Goal: Check status: Check status

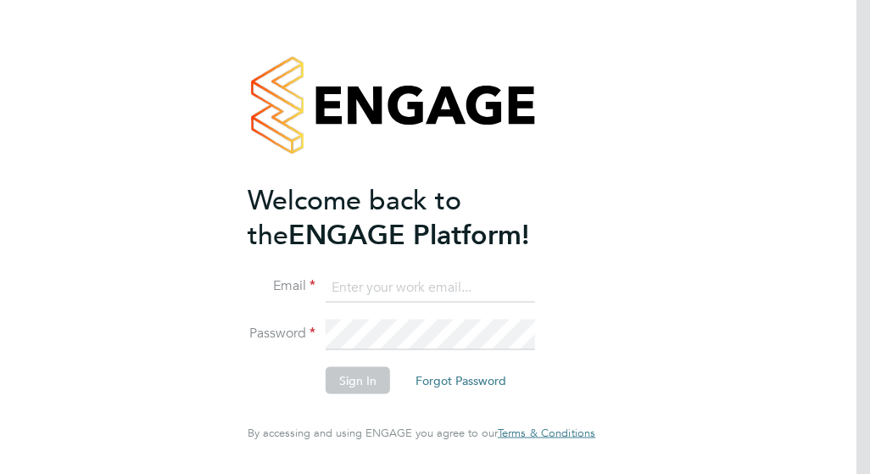
type input "rsammons@psrsolutions.co.uk"
click at [365, 385] on button "Sign In" at bounding box center [358, 380] width 64 height 27
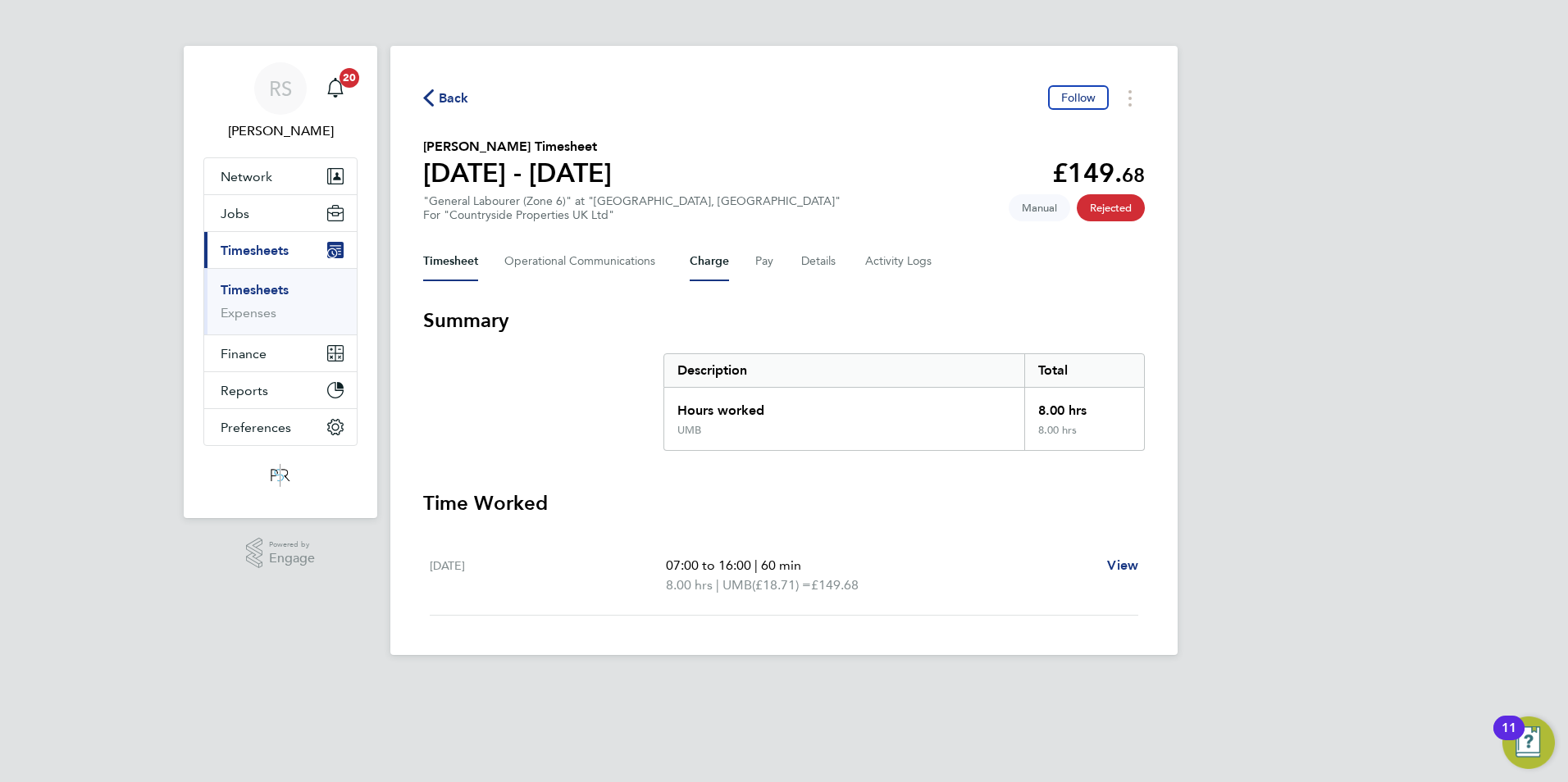
click at [717, 261] on button "Charge" at bounding box center [709, 261] width 40 height 40
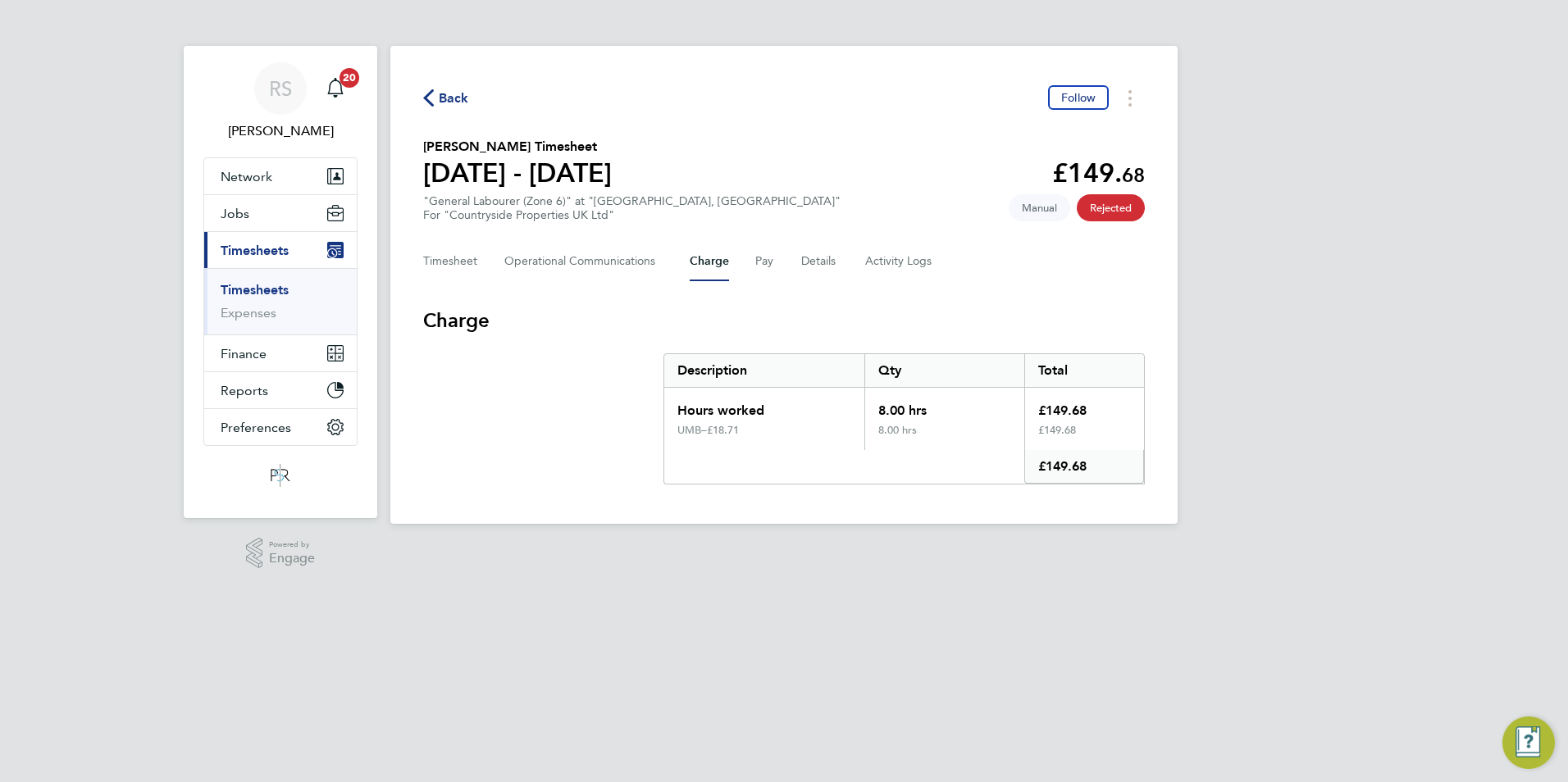
click at [779, 263] on div "Timesheet Operational Communications Charge Pay Details Activity Logs" at bounding box center [784, 261] width 722 height 40
click at [770, 265] on button "Pay" at bounding box center [765, 261] width 19 height 40
click at [767, 262] on button "Pay" at bounding box center [765, 261] width 19 height 40
click at [836, 268] on div "Timesheet Operational Communications Charge Pay Details Activity Logs" at bounding box center [784, 261] width 722 height 40
click at [826, 262] on button "Details" at bounding box center [820, 261] width 38 height 40
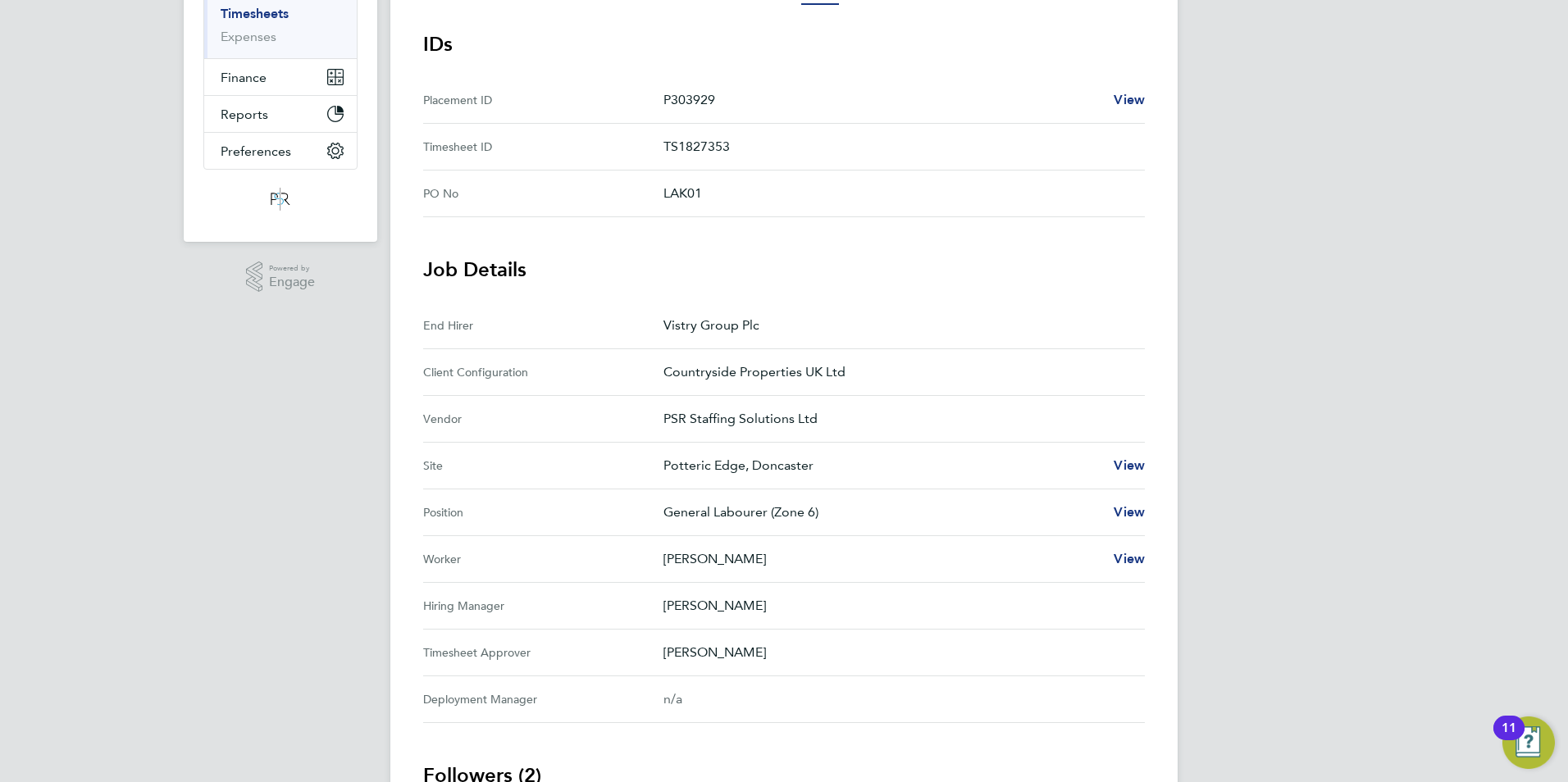
scroll to position [46, 0]
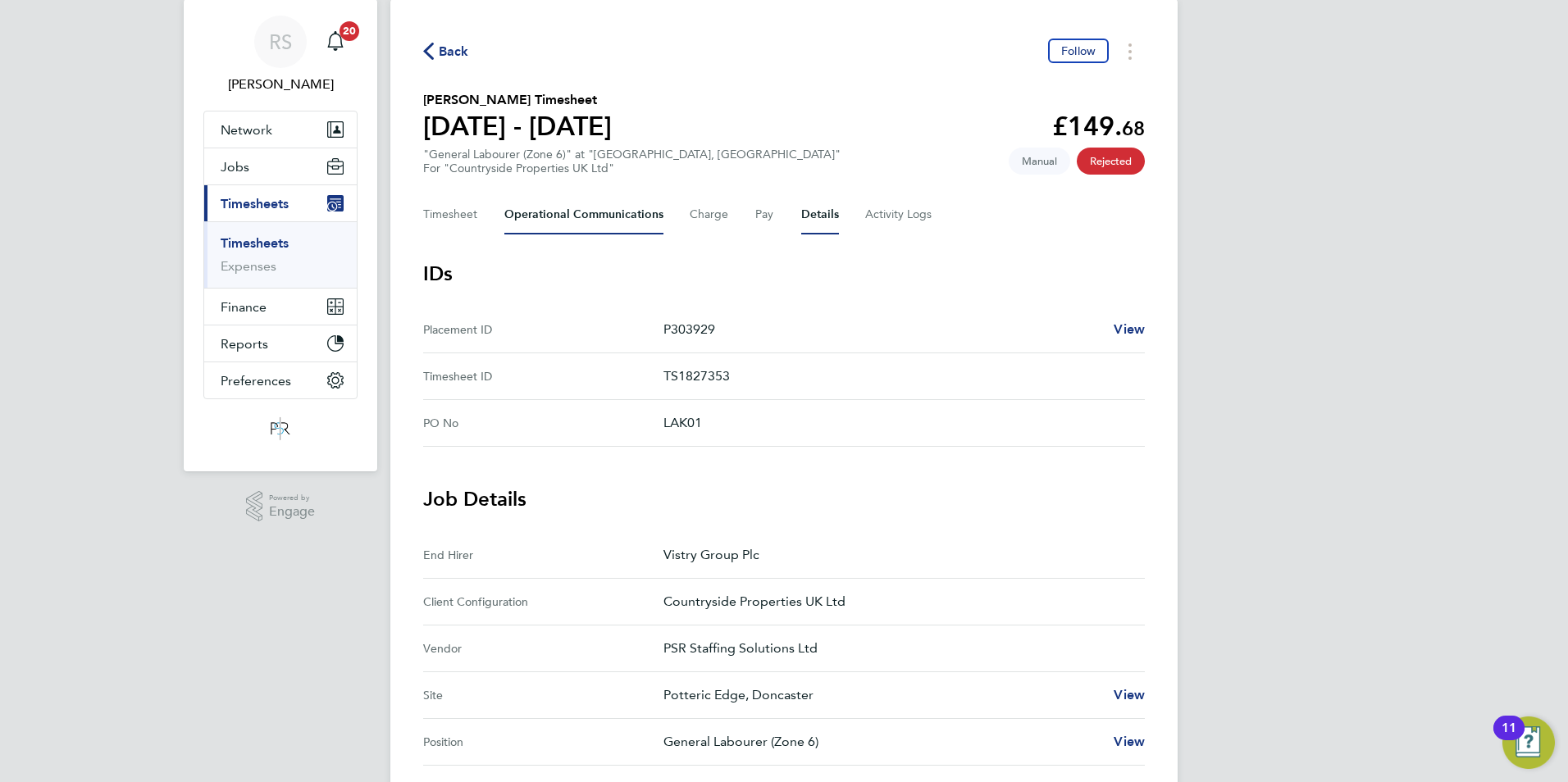
click at [570, 212] on Communications-tab "Operational Communications" at bounding box center [584, 215] width 160 height 40
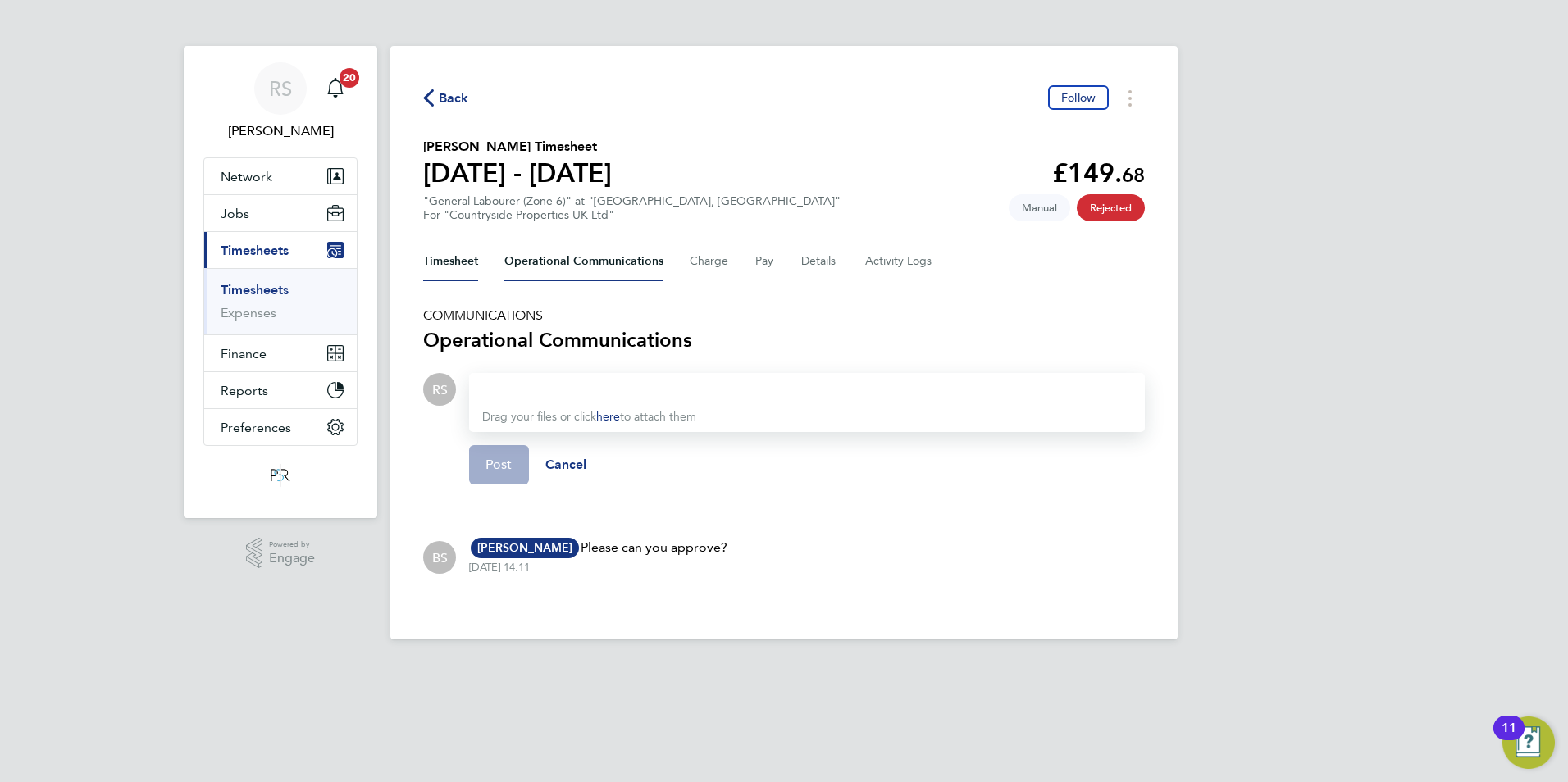
click at [463, 272] on button "Timesheet" at bounding box center [450, 261] width 55 height 40
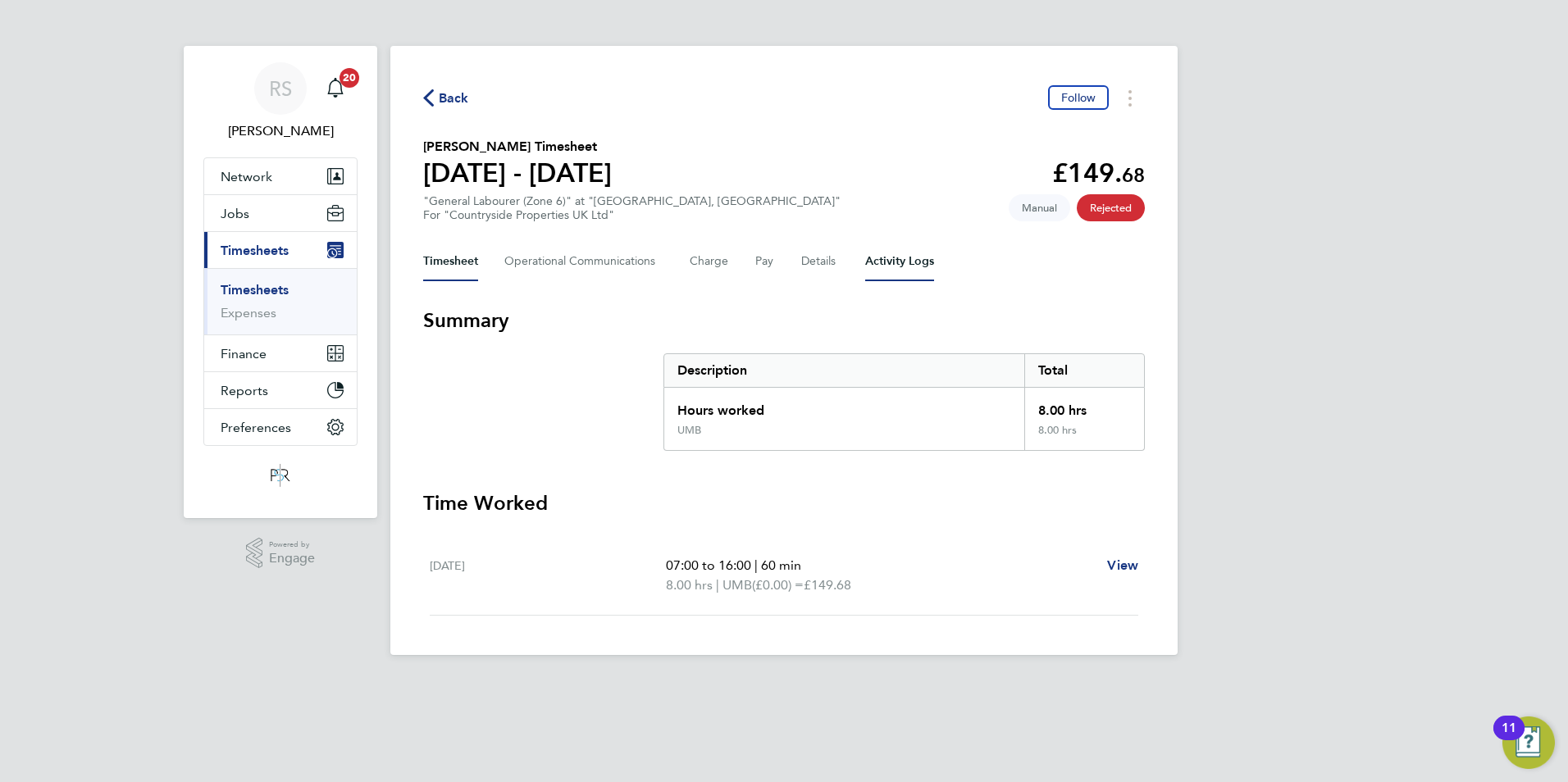
click at [841, 253] on Logs-tab "Activity Logs" at bounding box center [899, 261] width 69 height 40
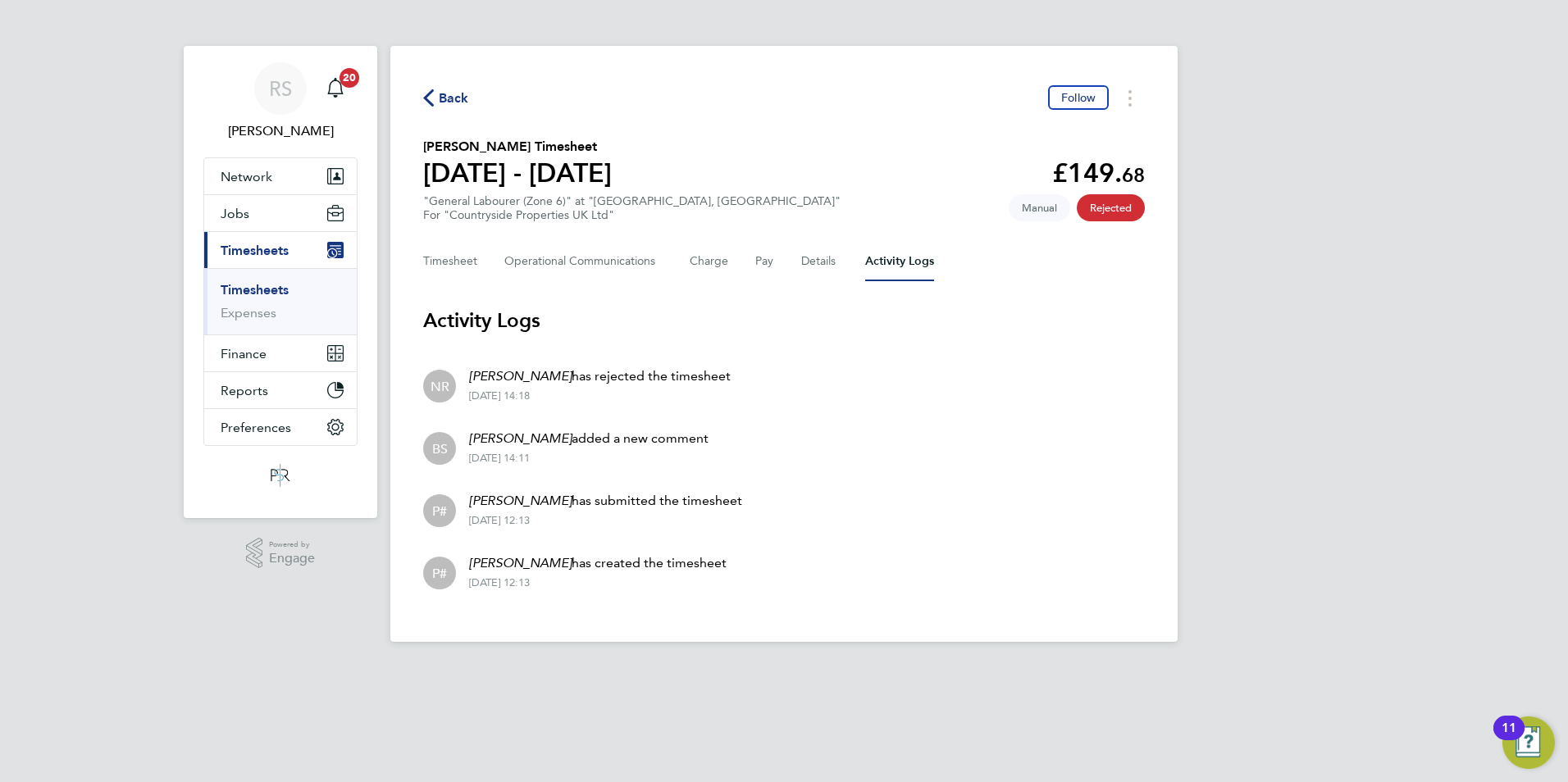
click at [568, 377] on p "[PERSON_NAME] has rejected the timesheet" at bounding box center [599, 376] width 262 height 19
click at [348, 95] on div "Main navigation" at bounding box center [335, 89] width 33 height 33
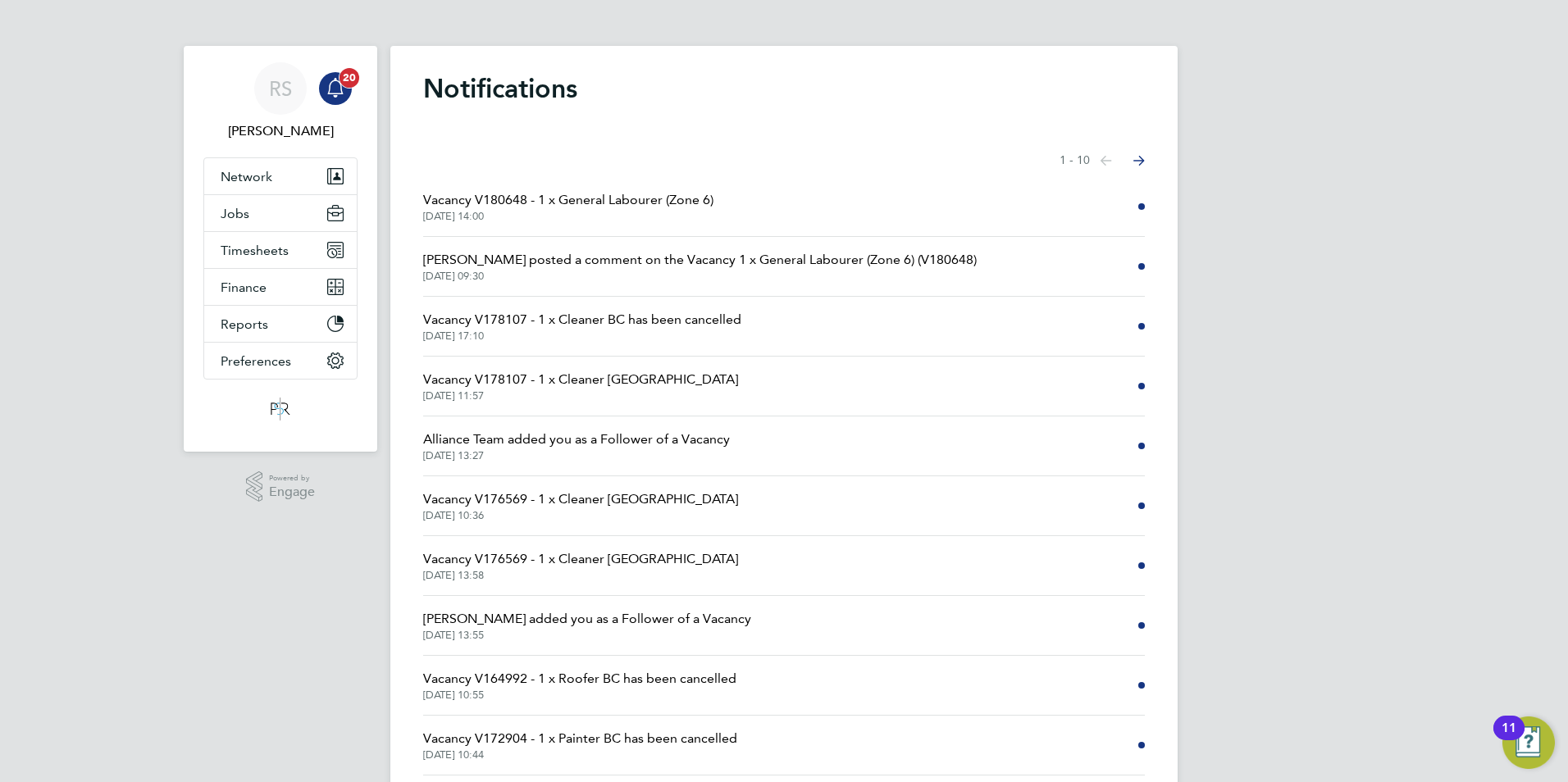
click at [337, 92] on icon "Main navigation" at bounding box center [335, 88] width 19 height 19
click at [247, 208] on span "Jobs" at bounding box center [235, 214] width 29 height 15
click at [233, 265] on button "Timesheets" at bounding box center [280, 249] width 153 height 36
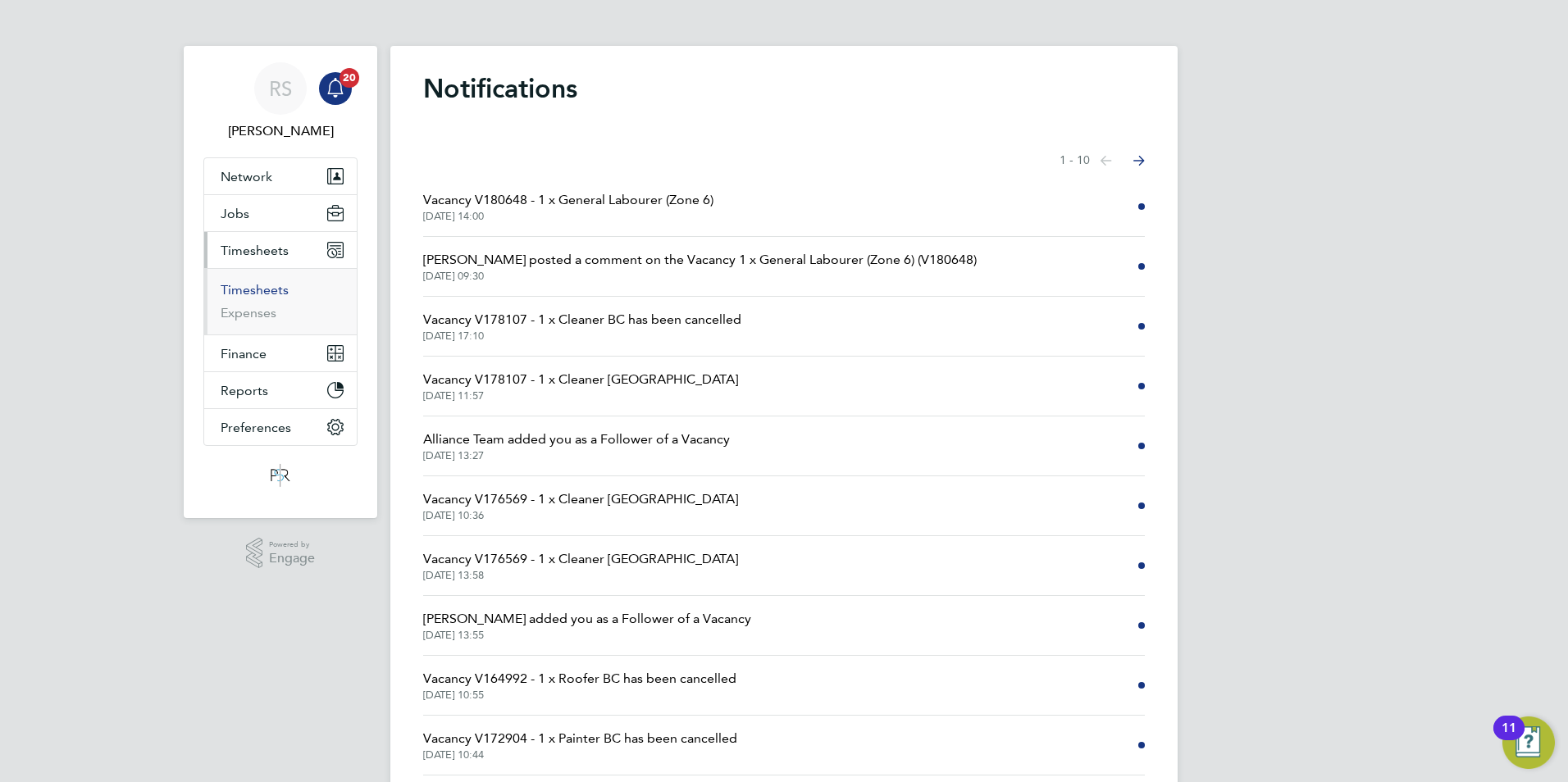
click at [258, 288] on link "Timesheets" at bounding box center [254, 290] width 68 height 15
